Goal: Check status: Check status

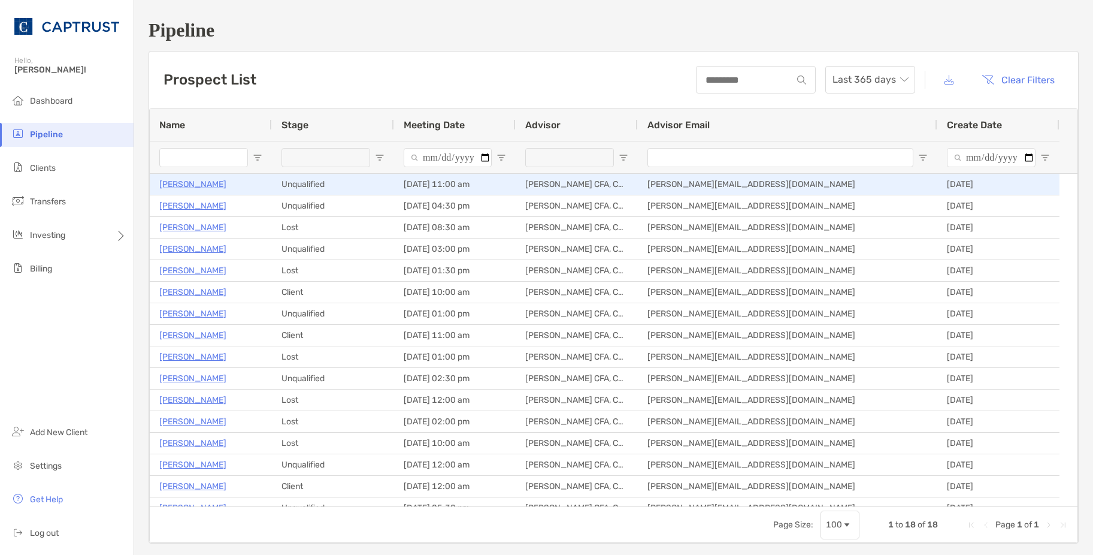
click at [185, 189] on p "[PERSON_NAME]" at bounding box center [192, 184] width 67 height 15
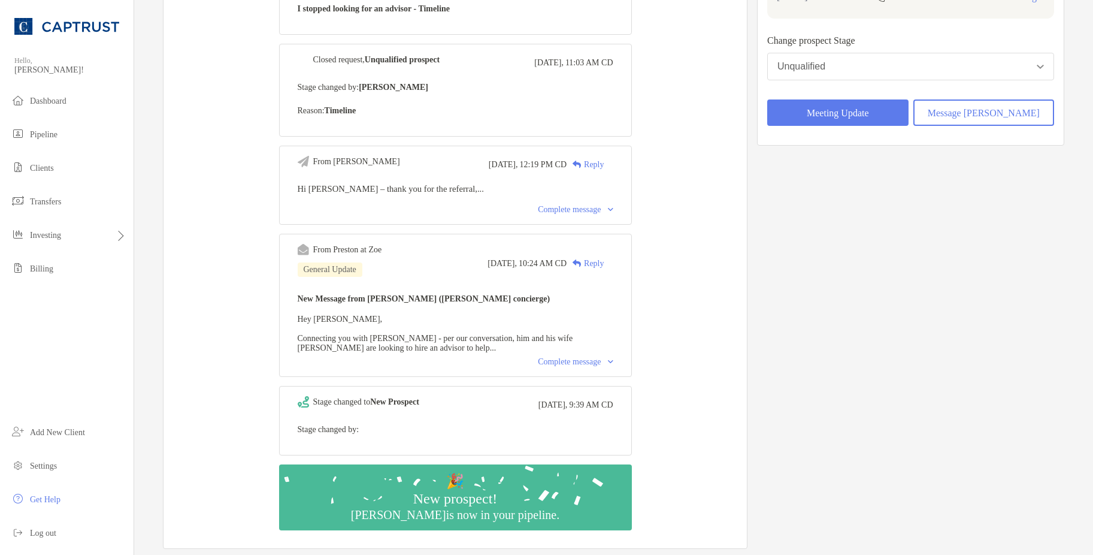
scroll to position [240, 0]
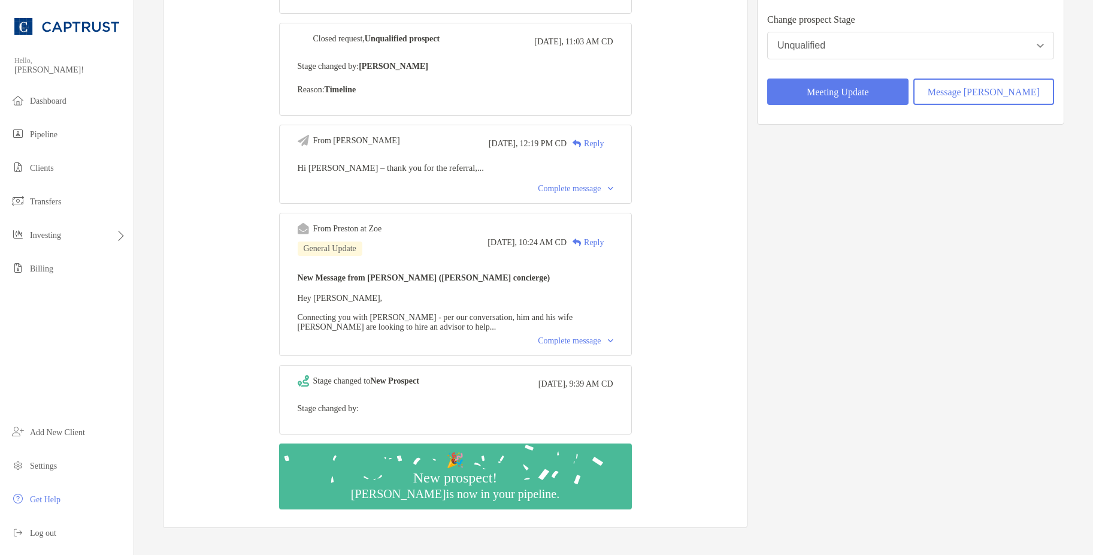
click at [559, 345] on div "Complete message" at bounding box center [575, 341] width 75 height 10
